Goal: Task Accomplishment & Management: Manage account settings

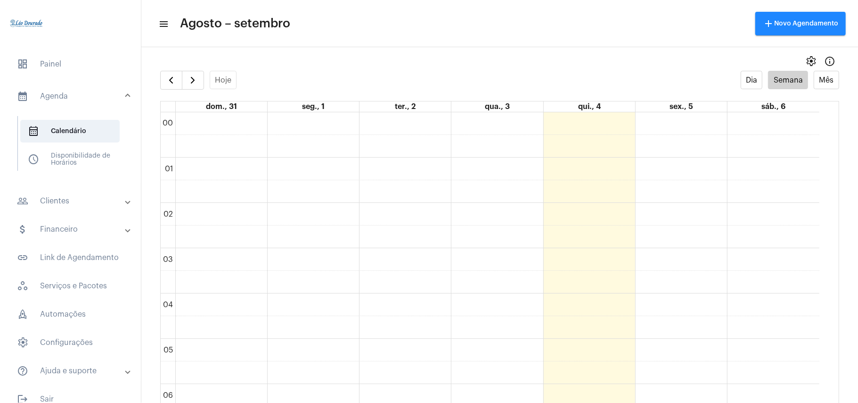
scroll to position [715, 0]
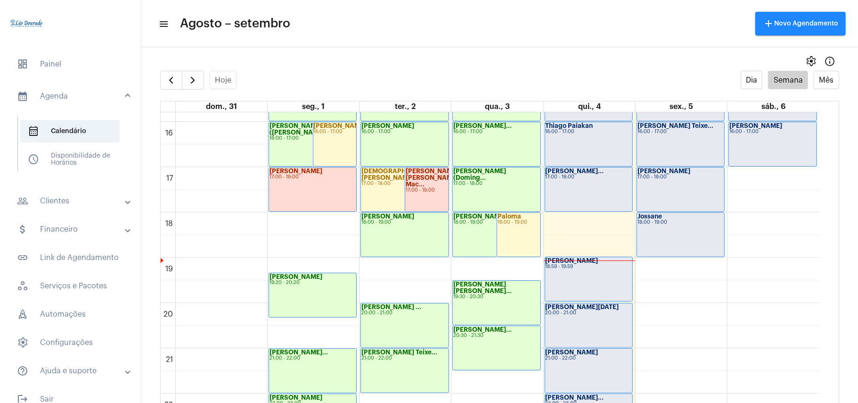
click at [582, 279] on div "[PERSON_NAME] 18:59 - 19:59" at bounding box center [588, 279] width 87 height 44
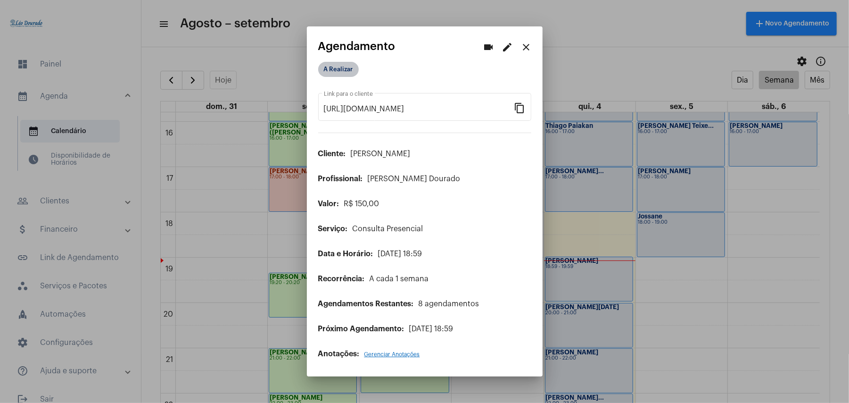
click at [332, 72] on mat-chip "A Realizar" at bounding box center [338, 69] width 41 height 15
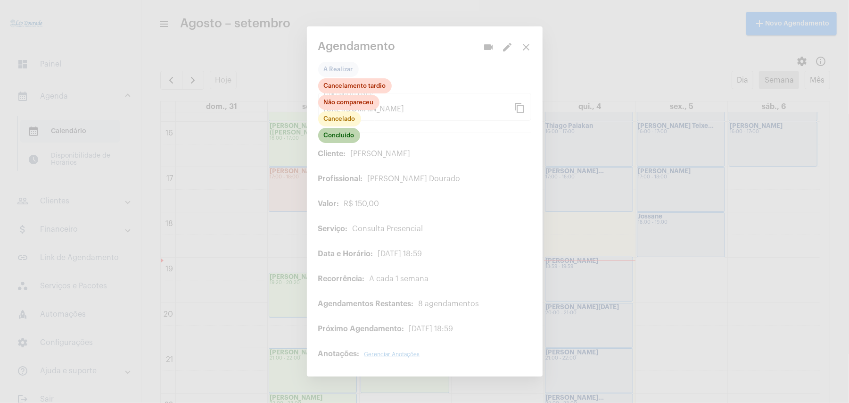
click at [346, 140] on mat-chip "Concluído" at bounding box center [339, 135] width 42 height 15
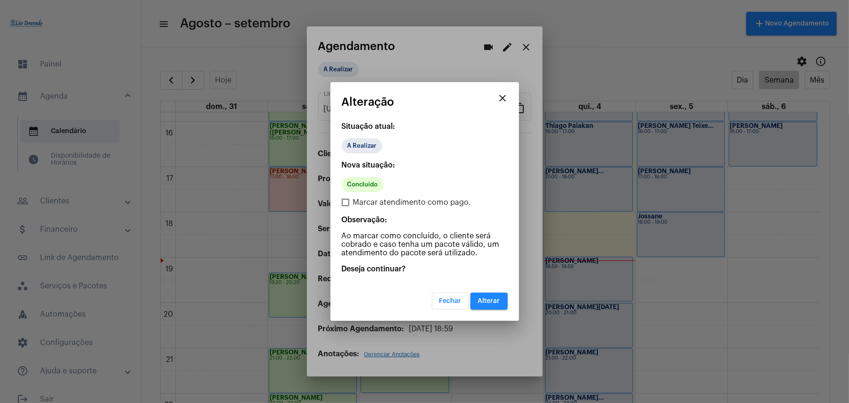
click at [352, 202] on label "Marcar atendimento como pago." at bounding box center [407, 202] width 130 height 11
click at [346, 206] on input "Marcar atendimento como pago." at bounding box center [345, 206] width 0 height 0
checkbox input "true"
click at [487, 301] on span "Alterar" at bounding box center [489, 300] width 22 height 7
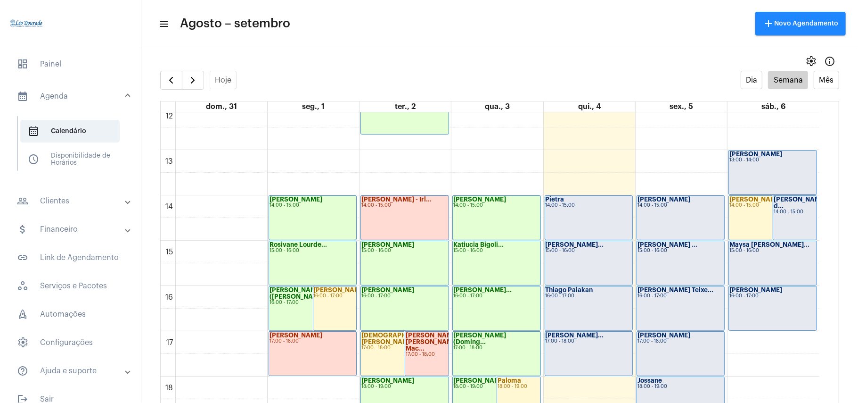
scroll to position [589, 0]
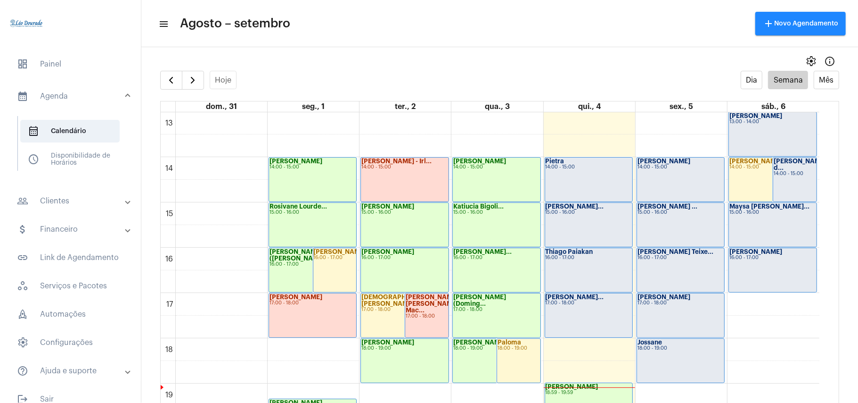
click at [559, 174] on div "Pietra 14:00 - 15:00" at bounding box center [588, 179] width 87 height 44
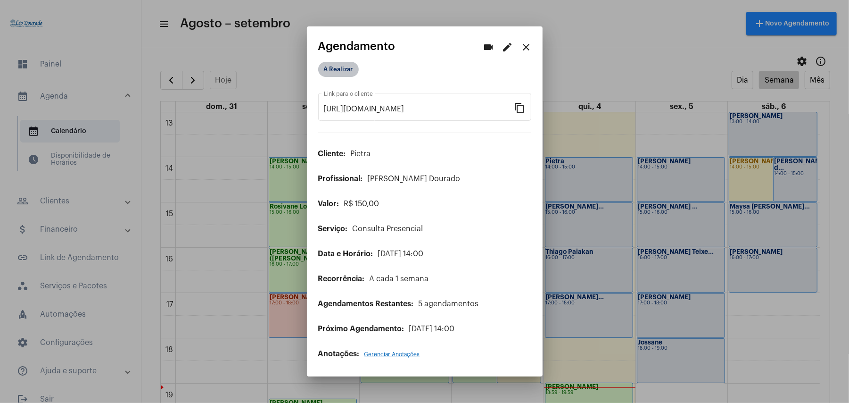
click at [339, 66] on mat-chip "A Realizar" at bounding box center [338, 69] width 41 height 15
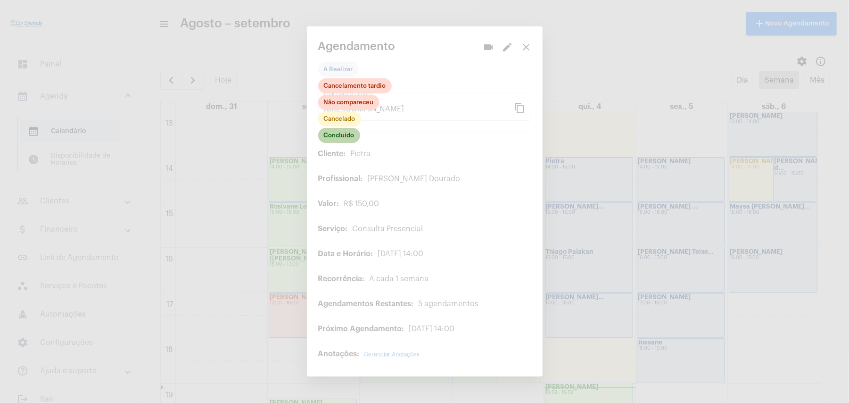
click at [342, 132] on mat-chip "Concluído" at bounding box center [339, 135] width 42 height 15
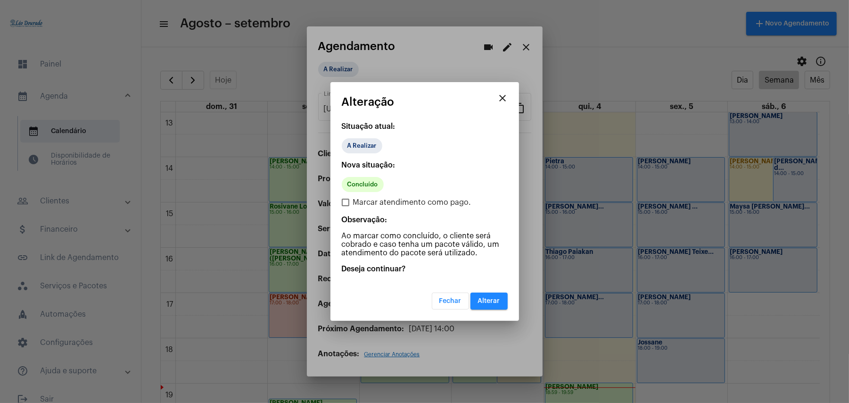
click at [356, 198] on span "Marcar atendimento como pago." at bounding box center [412, 202] width 118 height 11
click at [346, 206] on input "Marcar atendimento como pago." at bounding box center [345, 206] width 0 height 0
checkbox input "true"
click at [491, 295] on button "Alterar" at bounding box center [488, 300] width 37 height 17
